Goal: Information Seeking & Learning: Check status

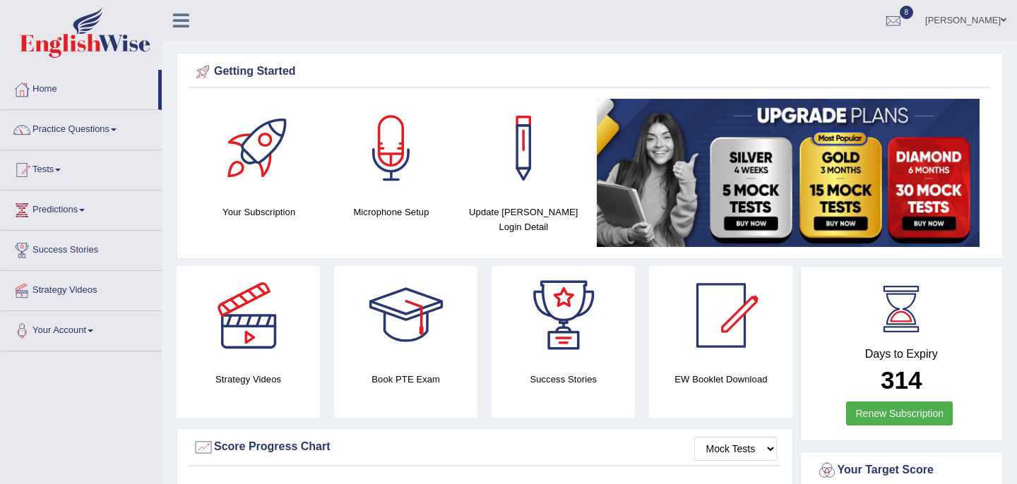
click at [528, 36] on ul "Bikram Gurung Toggle navigation Username: bikramgurung_parramatta Access Type: …" at bounding box center [718, 20] width 598 height 40
click at [63, 172] on link "Tests" at bounding box center [81, 167] width 161 height 35
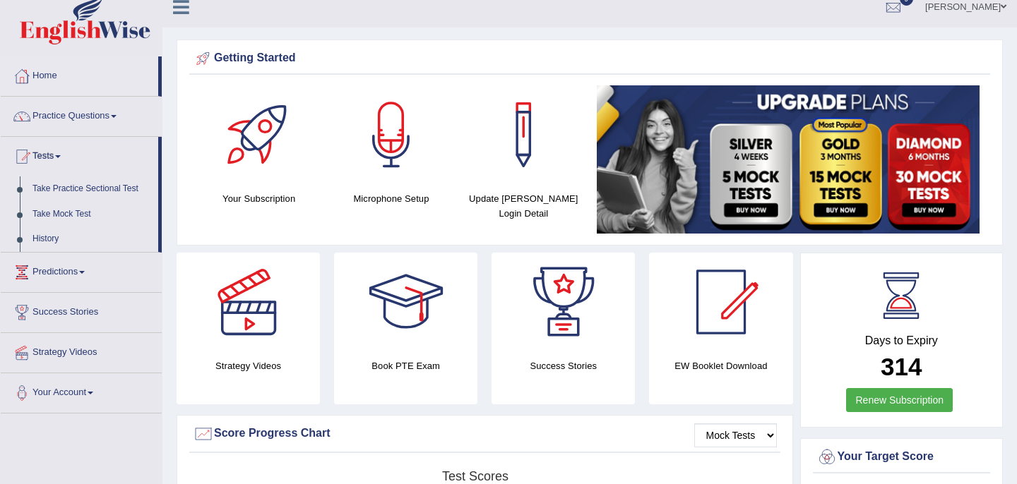
scroll to position [17, 0]
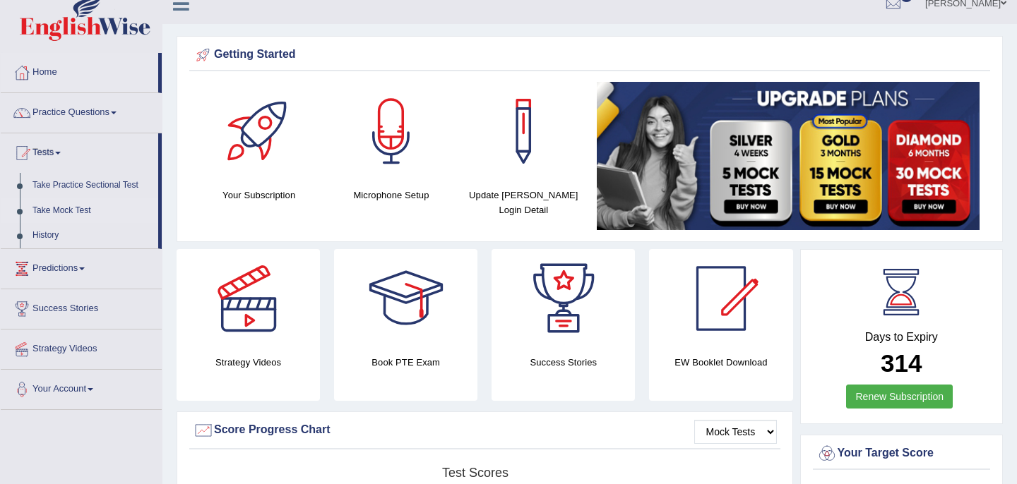
click at [83, 212] on link "Take Mock Test" at bounding box center [92, 210] width 132 height 25
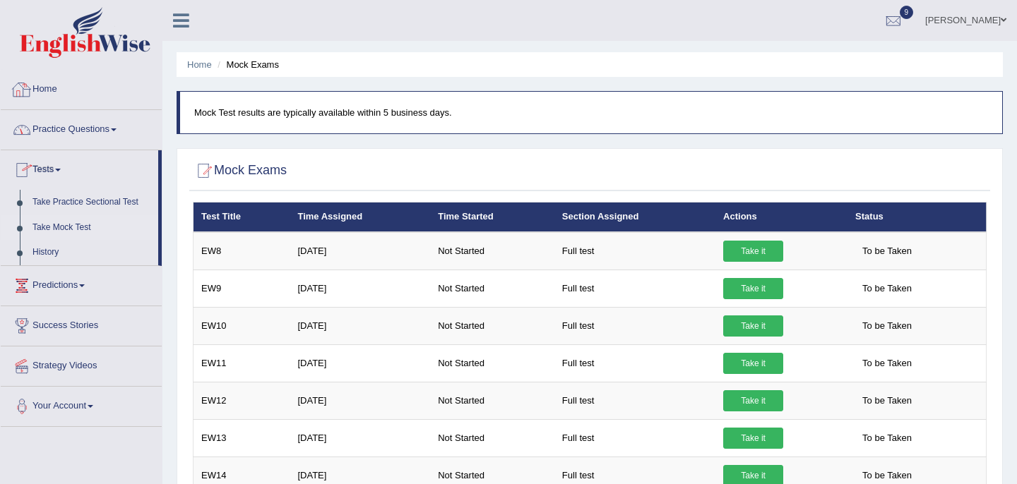
click at [55, 91] on link "Home" at bounding box center [81, 87] width 161 height 35
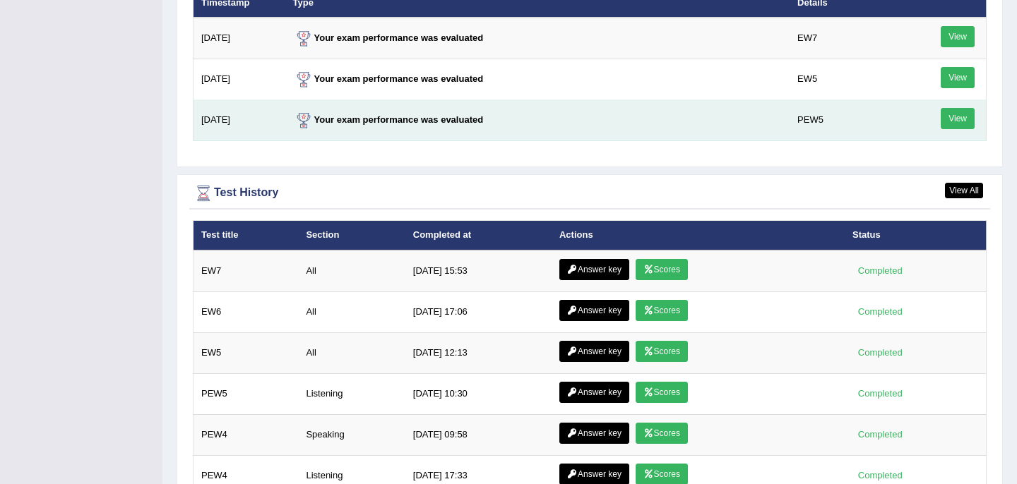
scroll to position [1799, 0]
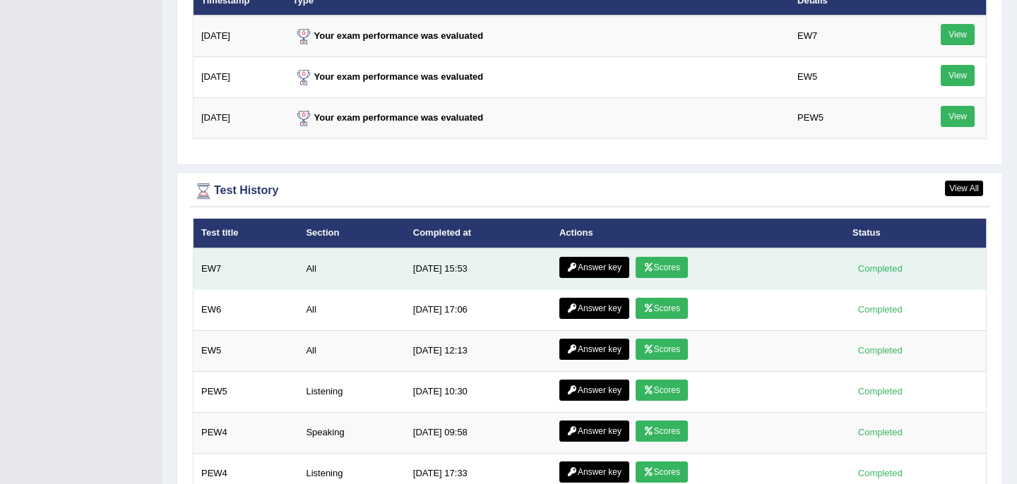
click at [666, 270] on link "Scores" at bounding box center [662, 267] width 52 height 21
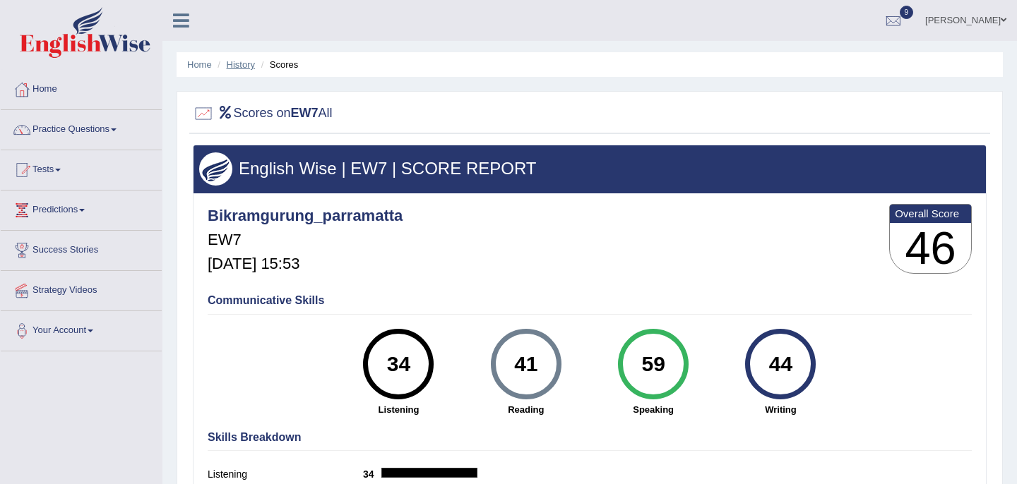
click at [240, 66] on link "History" at bounding box center [241, 64] width 28 height 11
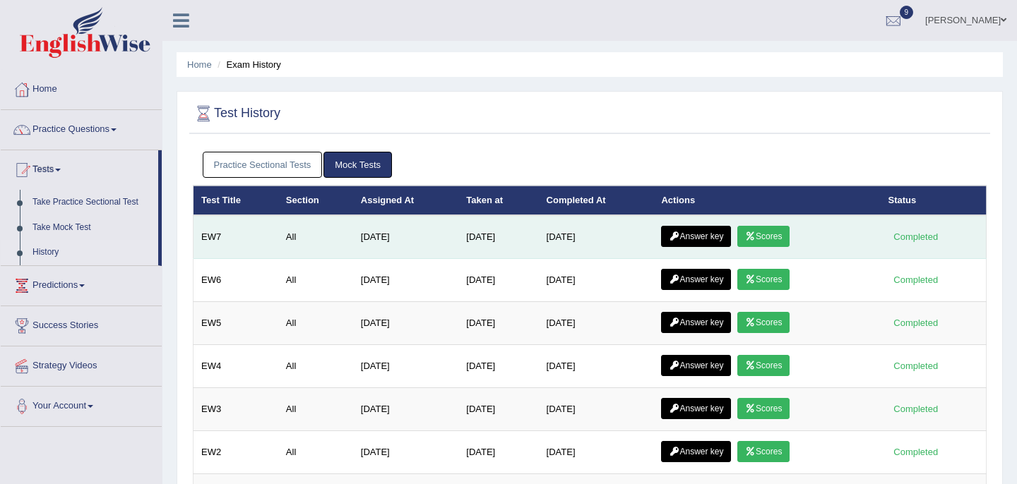
click at [705, 234] on link "Answer key" at bounding box center [696, 236] width 70 height 21
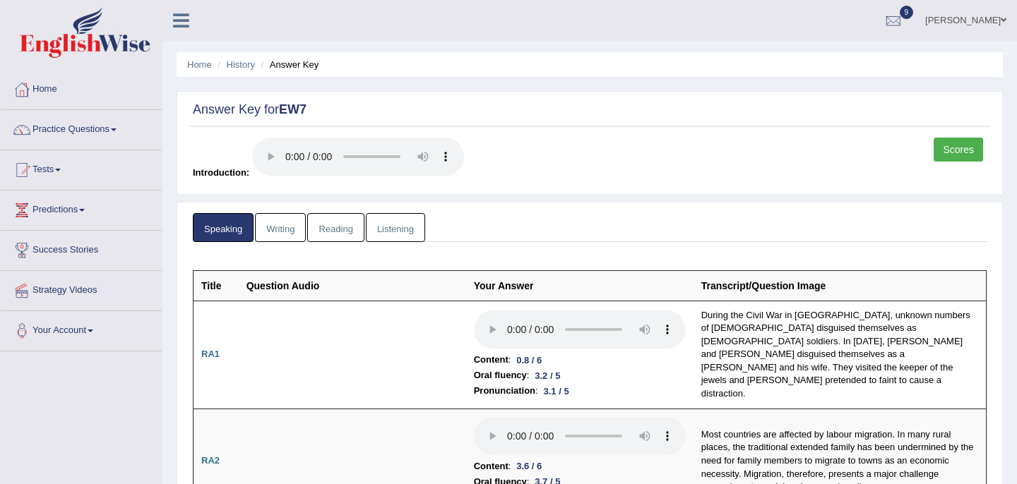
click at [289, 232] on link "Writing" at bounding box center [280, 227] width 51 height 29
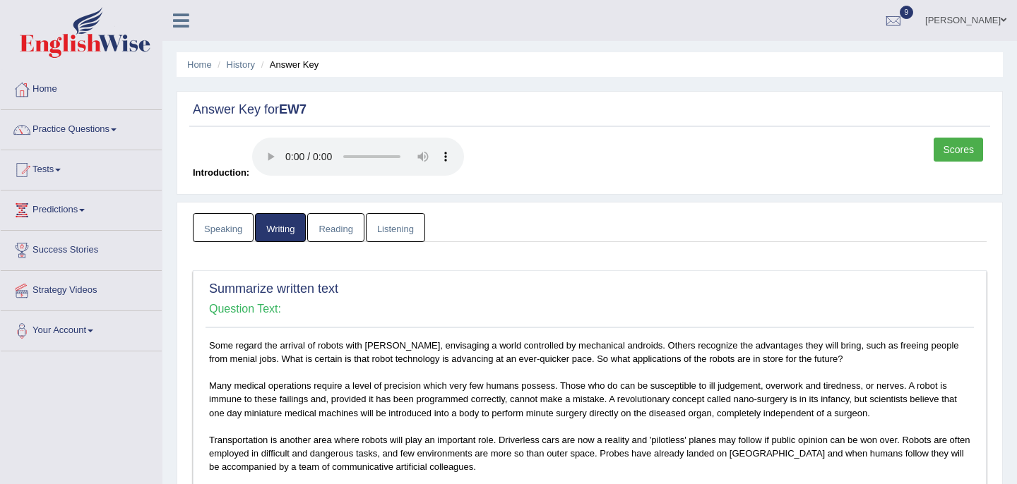
scroll to position [18, 0]
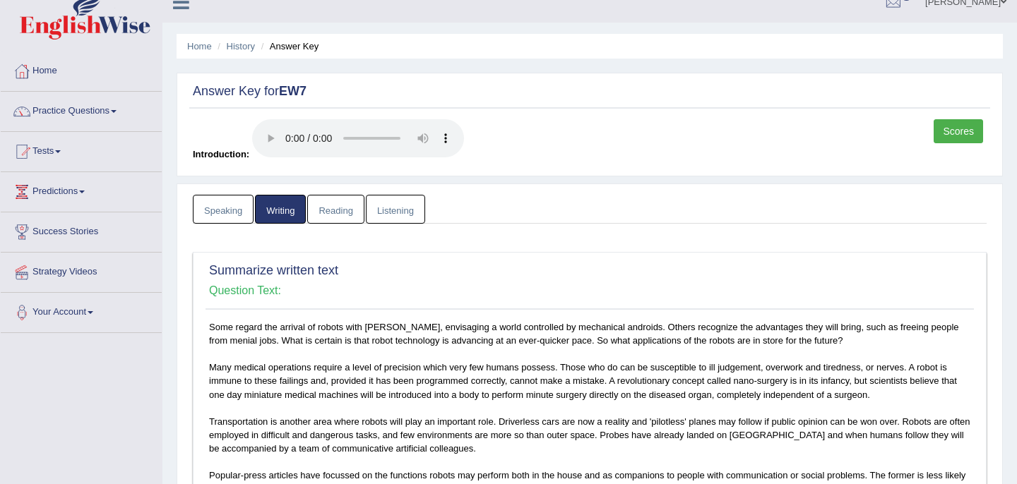
click at [336, 214] on link "Reading" at bounding box center [335, 209] width 56 height 29
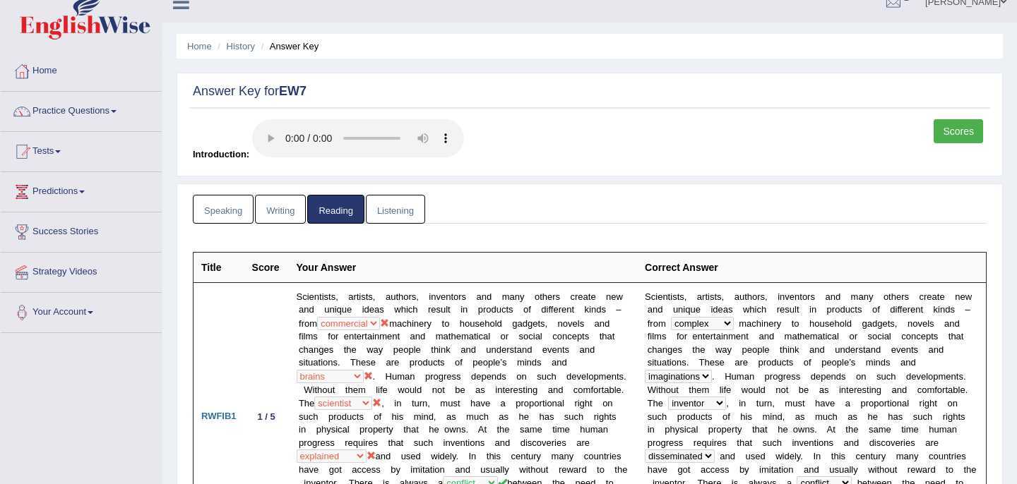
click at [400, 212] on link "Listening" at bounding box center [395, 209] width 59 height 29
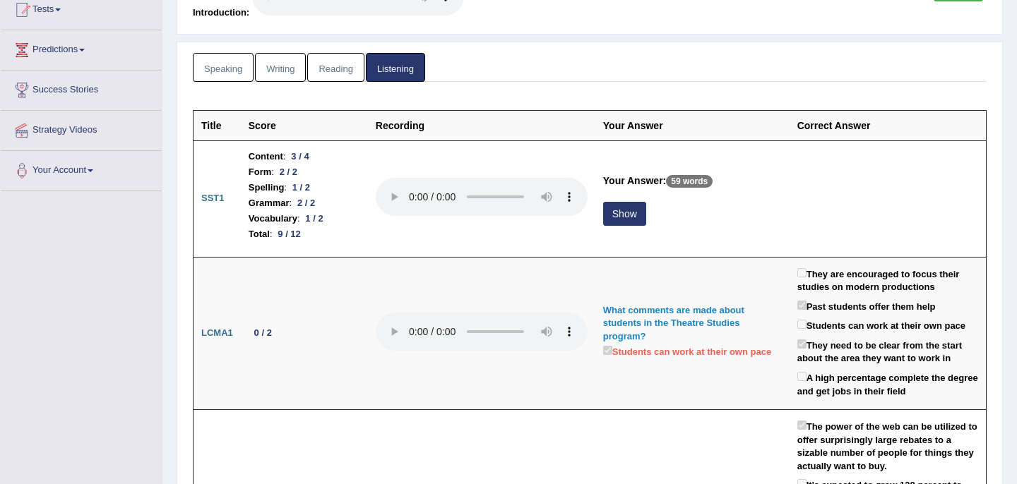
scroll to position [0, 0]
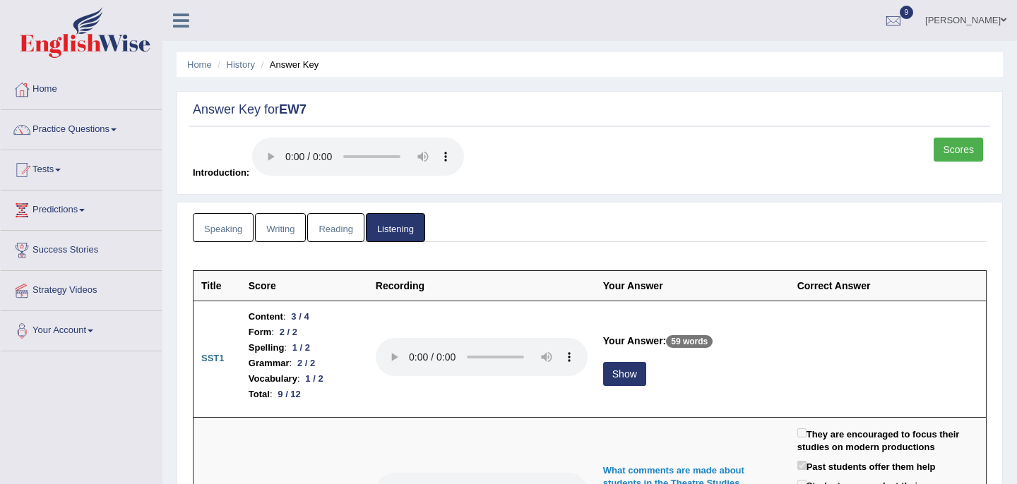
click at [338, 227] on link "Reading" at bounding box center [335, 227] width 56 height 29
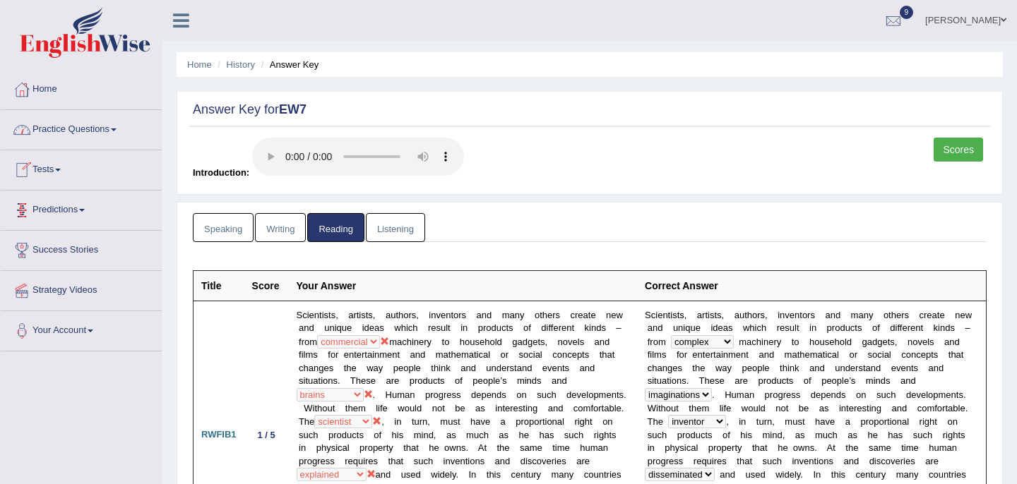
click at [48, 88] on link "Home" at bounding box center [81, 87] width 161 height 35
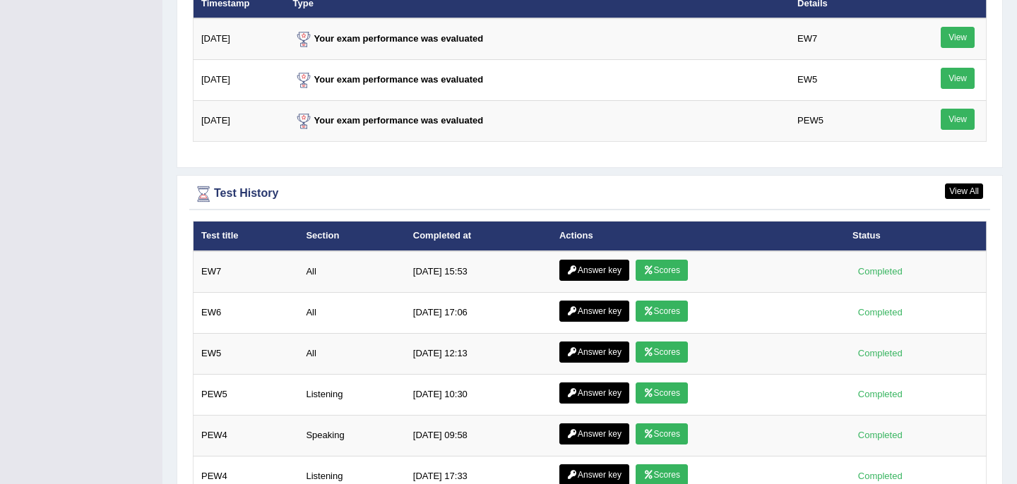
scroll to position [1813, 0]
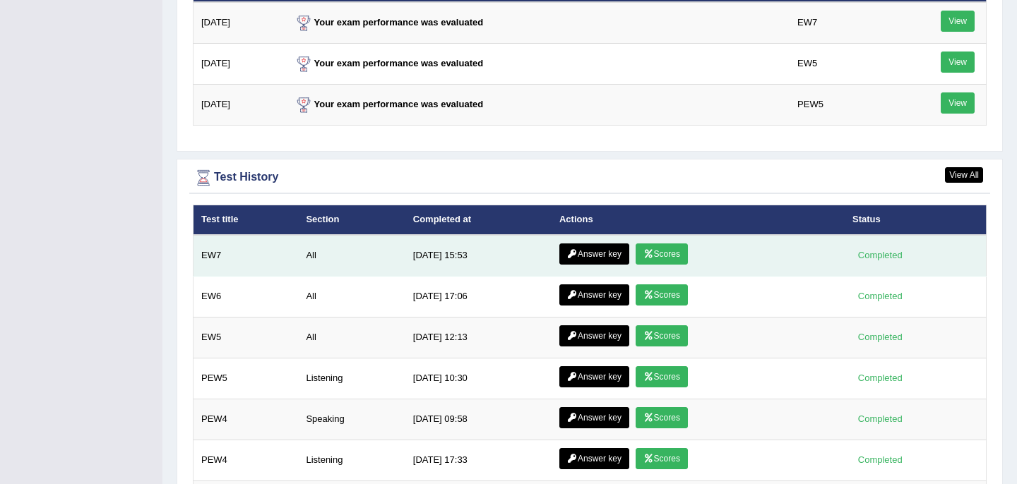
click at [669, 258] on link "Scores" at bounding box center [662, 254] width 52 height 21
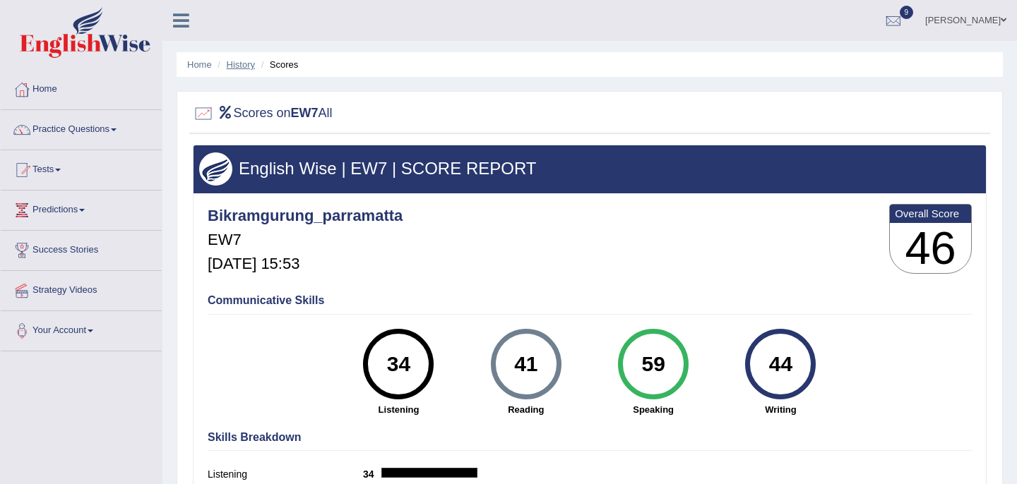
click at [242, 66] on link "History" at bounding box center [241, 64] width 28 height 11
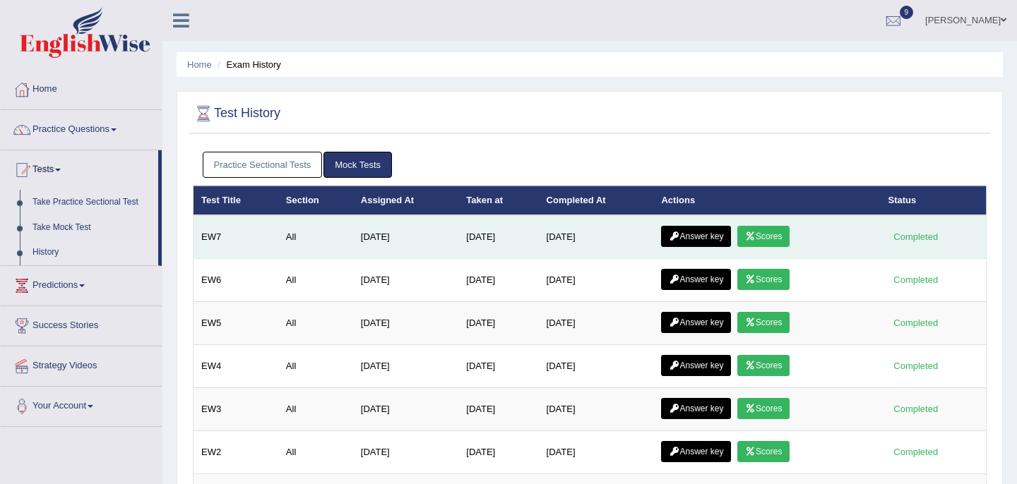
click at [708, 241] on link "Answer key" at bounding box center [696, 236] width 70 height 21
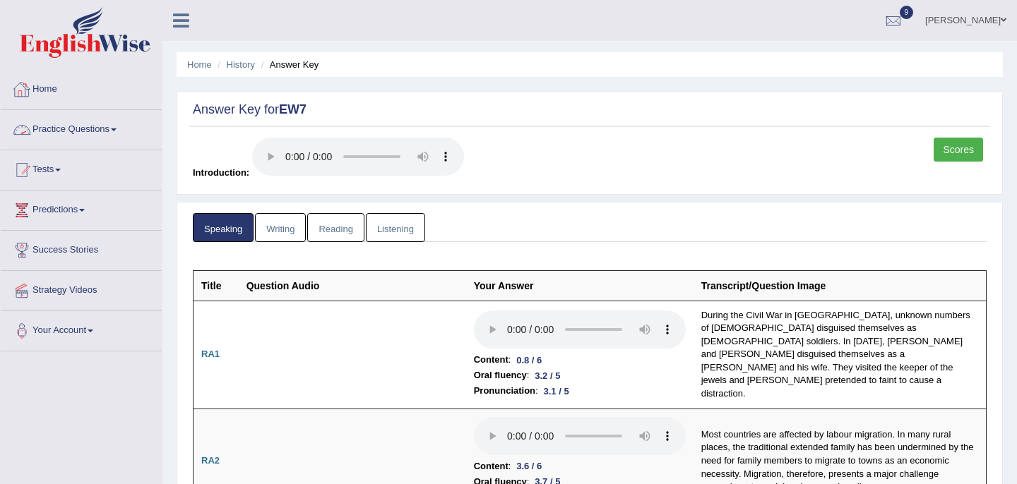
click at [47, 87] on link "Home" at bounding box center [81, 87] width 161 height 35
